Goal: Find specific page/section: Find specific page/section

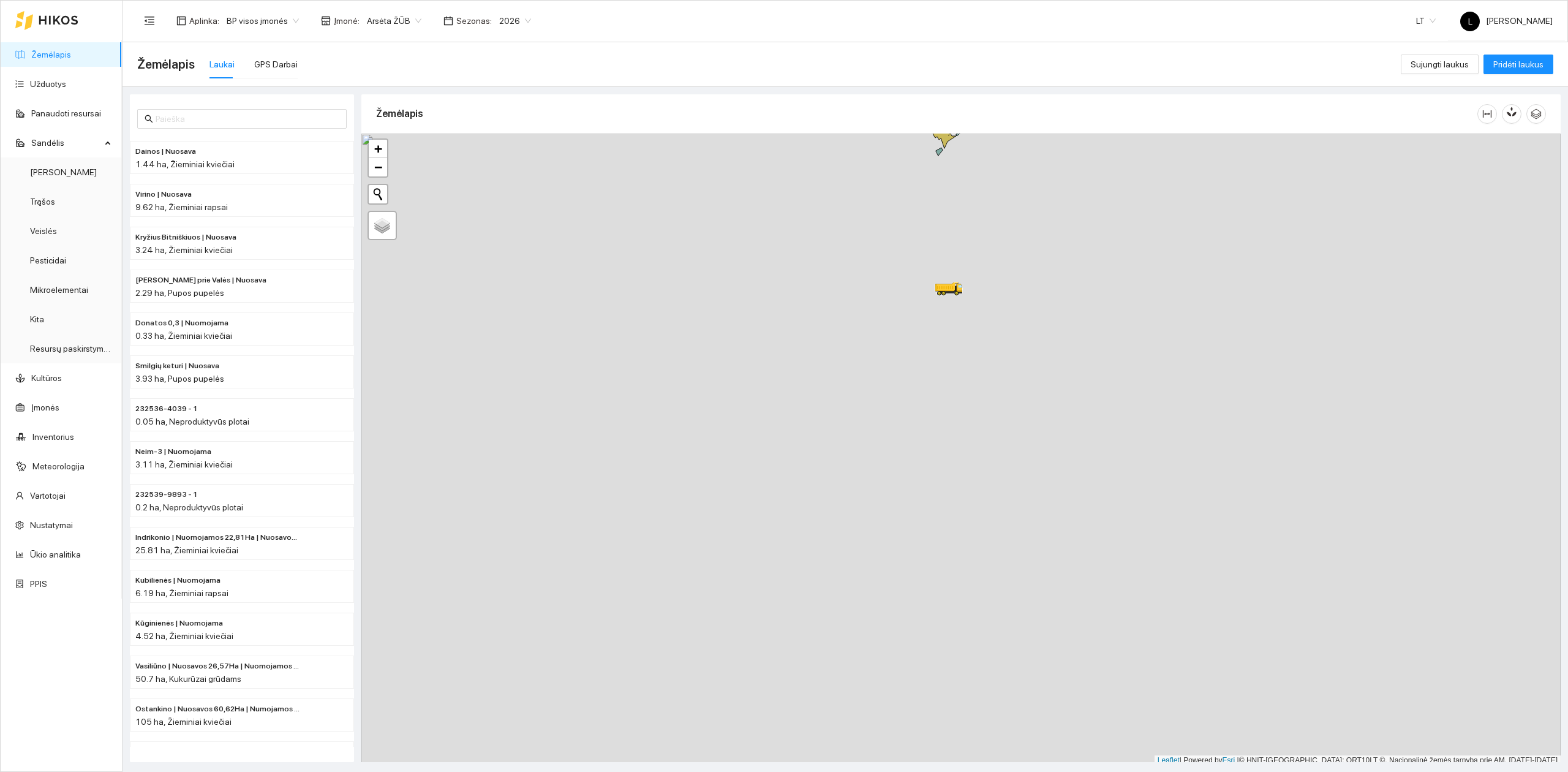
scroll to position [3, 0]
click at [1518, 123] on div at bounding box center [1511, 111] width 69 height 39
click at [1513, 118] on button "button" at bounding box center [1511, 111] width 19 height 20
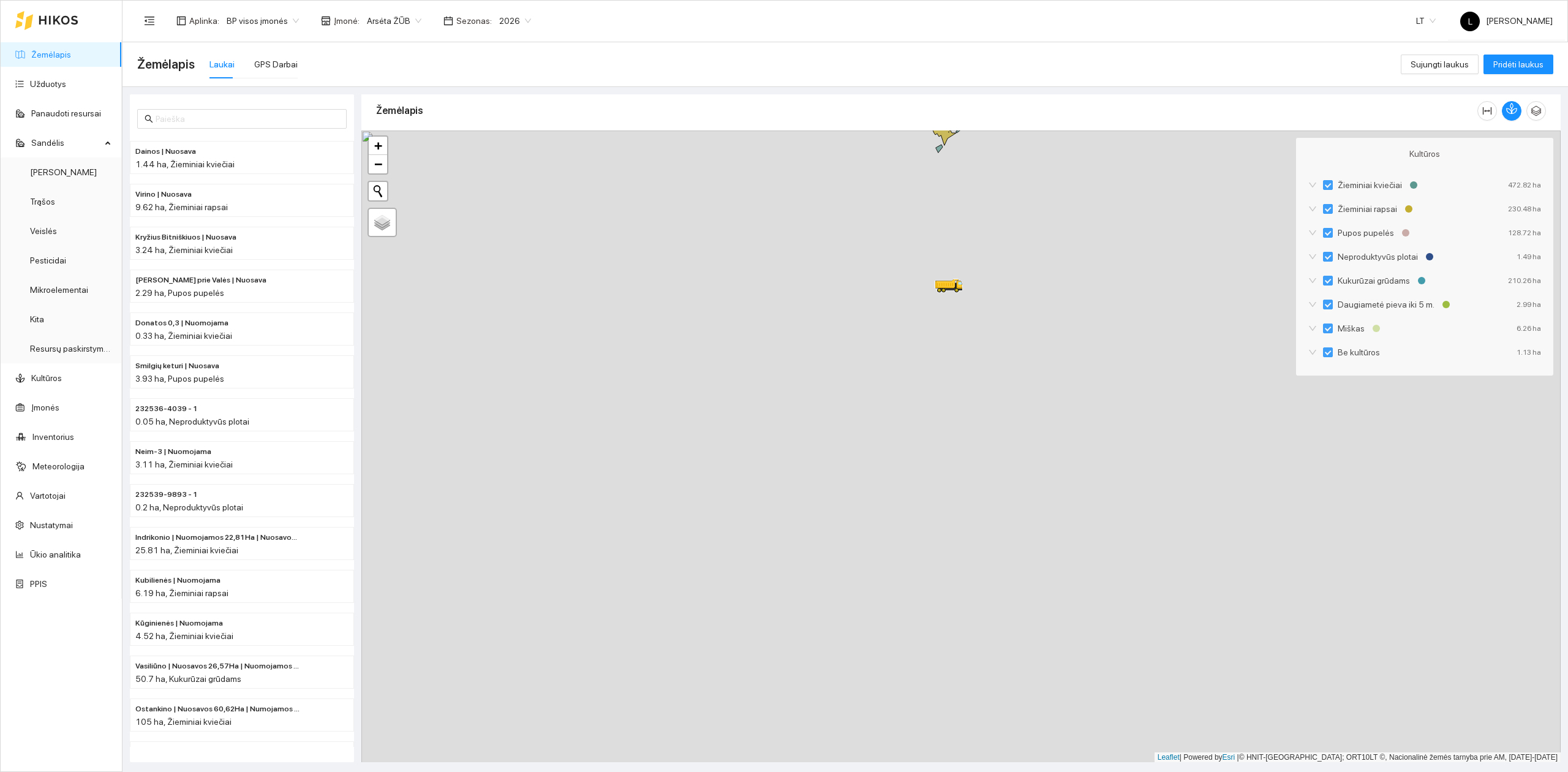
click at [896, 99] on div "Žemėlapis" at bounding box center [926, 111] width 1101 height 35
drag, startPoint x: 912, startPoint y: 283, endPoint x: 890, endPoint y: 532, distance: 250.0
click at [892, 532] on div at bounding box center [961, 446] width 1199 height 632
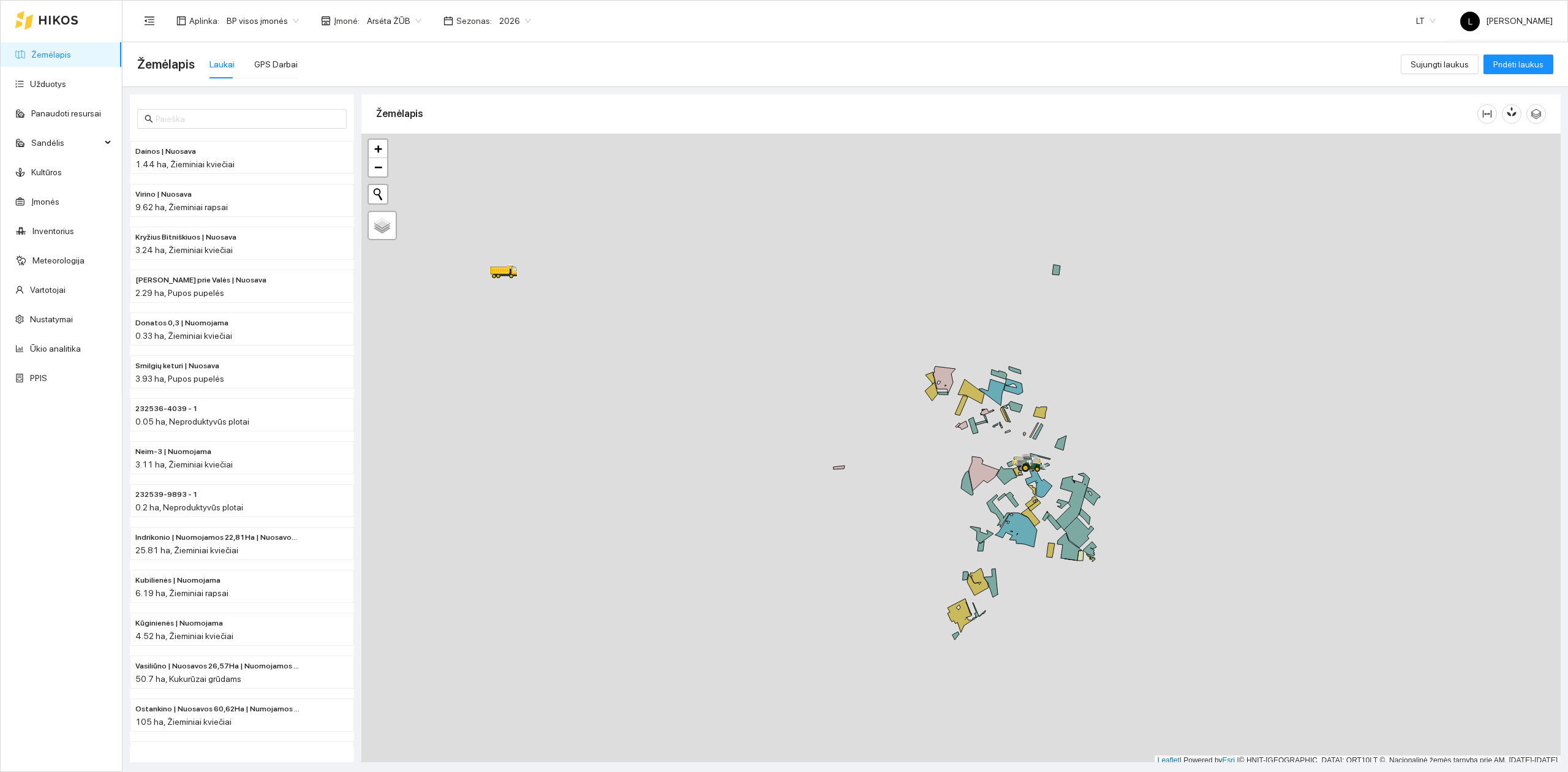
scroll to position [3, 0]
drag, startPoint x: 664, startPoint y: 392, endPoint x: 802, endPoint y: 429, distance: 142.9
click at [800, 429] on div at bounding box center [961, 446] width 1199 height 632
